Goal: Transaction & Acquisition: Purchase product/service

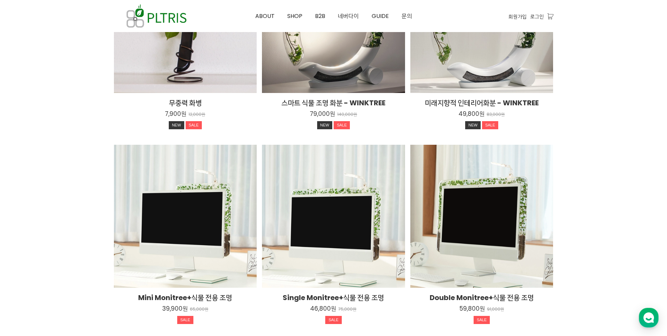
scroll to position [801, 0]
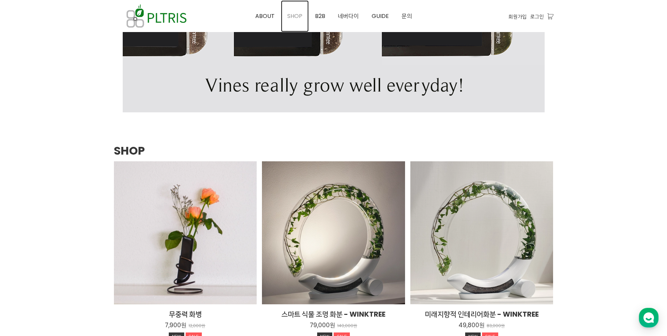
click at [295, 18] on span "SHOP" at bounding box center [294, 16] width 15 height 8
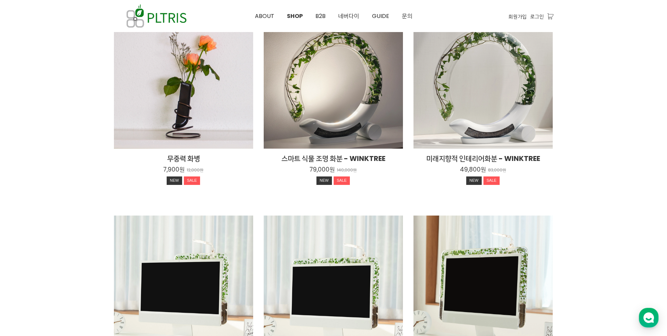
scroll to position [176, 0]
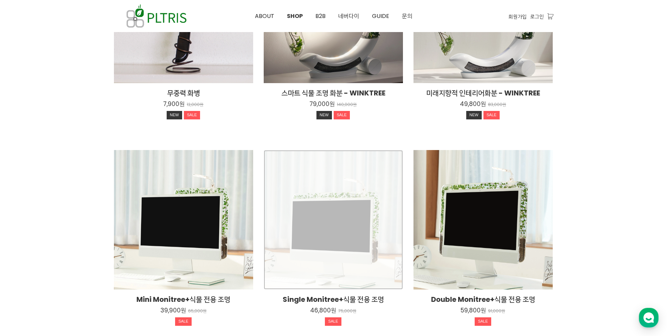
click at [330, 248] on div "Single Monitree+식물 전용 조명 46,800원 75,000원 SALE" at bounding box center [333, 219] width 139 height 139
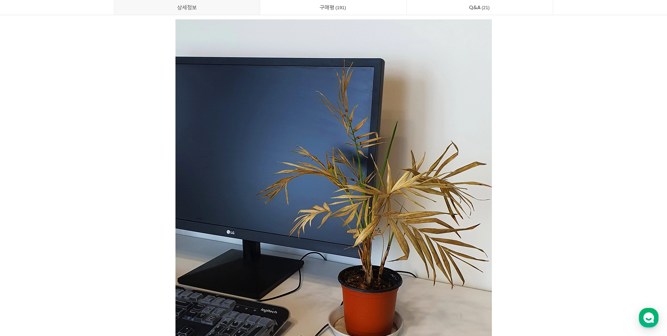
scroll to position [1618, 0]
